Goal: Transaction & Acquisition: Obtain resource

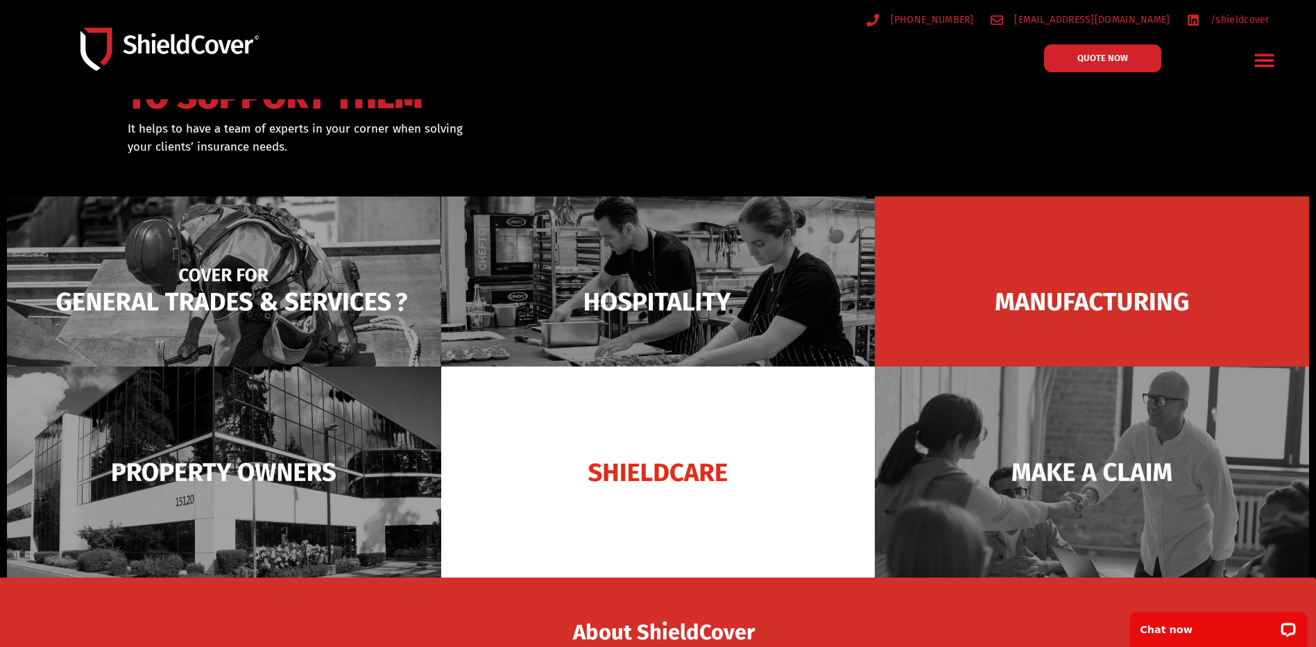
click at [214, 312] on img at bounding box center [224, 301] width 434 height 211
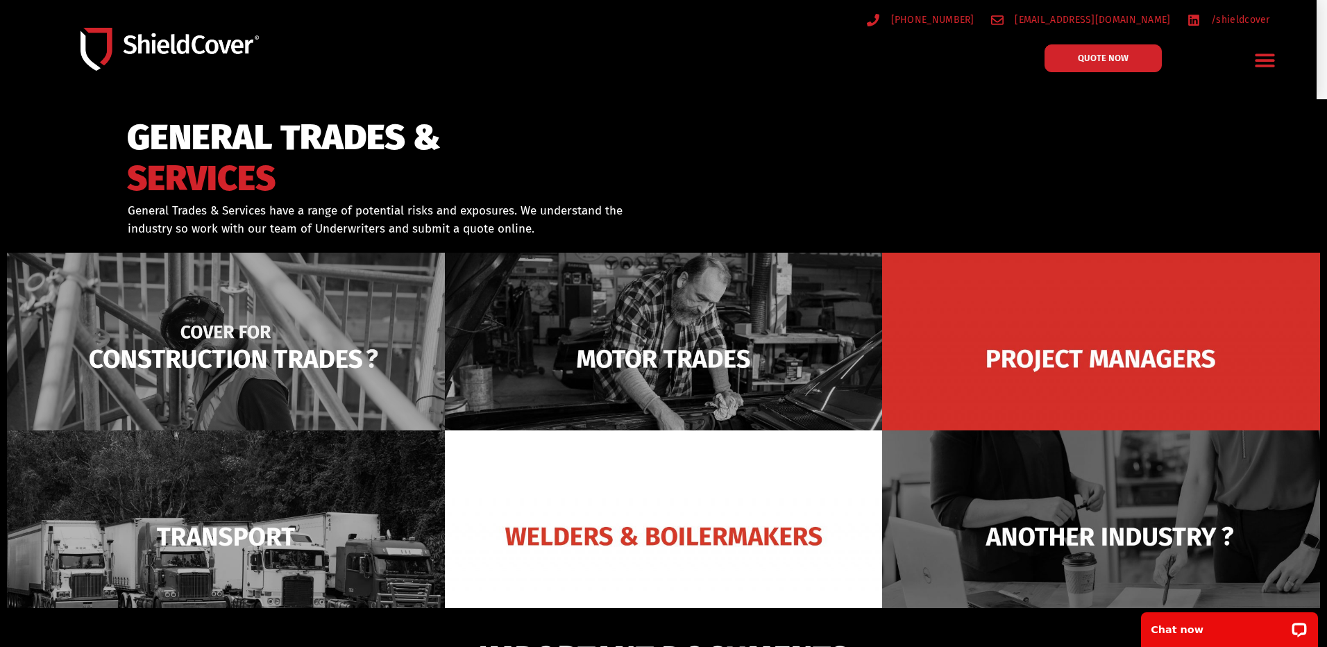
click at [234, 341] on img at bounding box center [226, 359] width 438 height 212
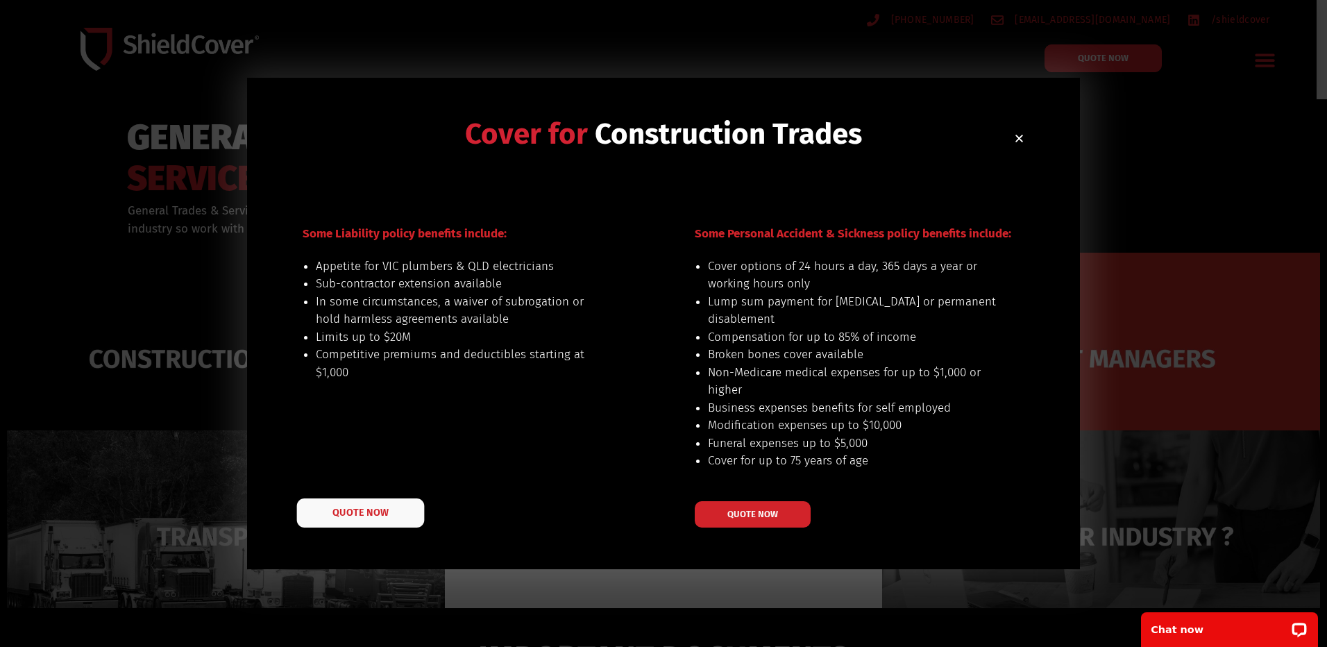
click at [348, 515] on span "QUOTE NOW" at bounding box center [360, 512] width 56 height 10
